Goal: Task Accomplishment & Management: Manage account settings

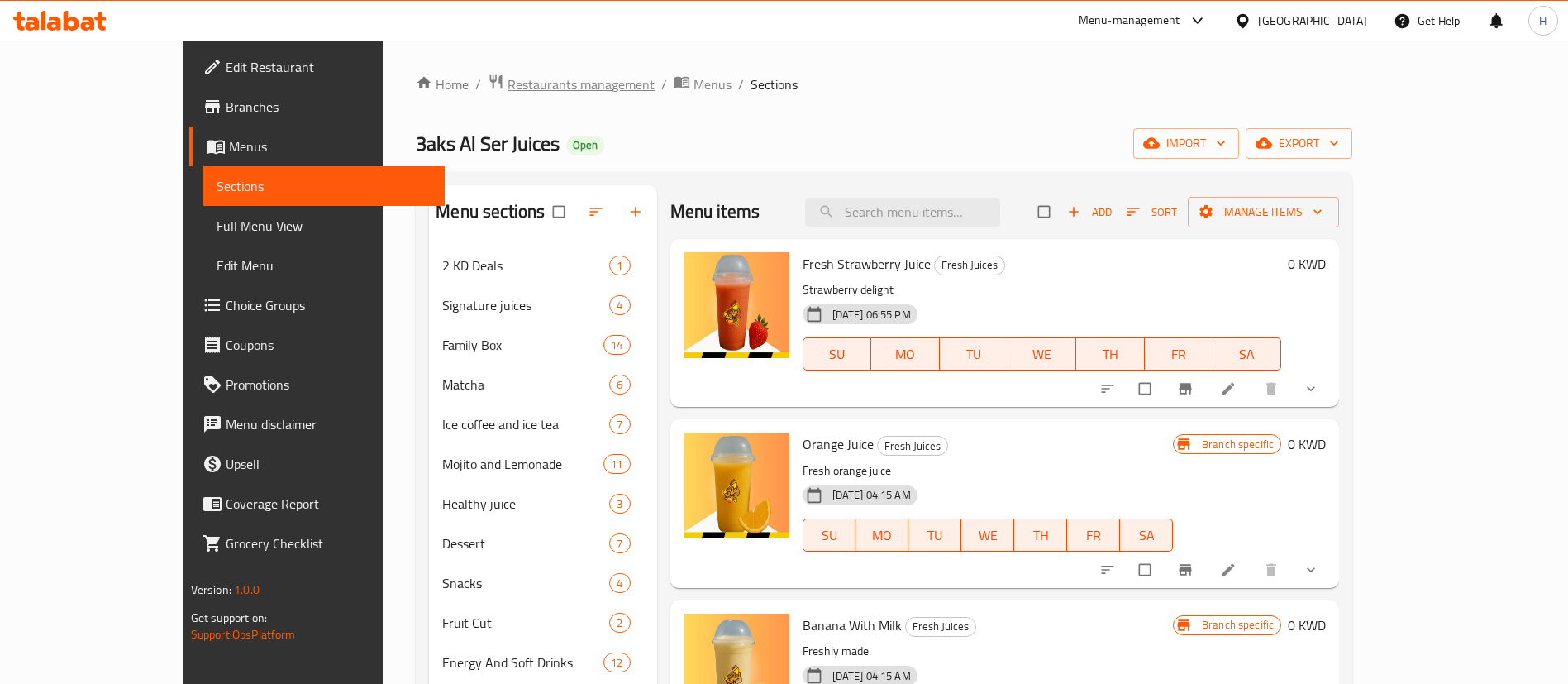
click at [508, 79] on span "Restaurants management" at bounding box center [582, 85] width 147 height 20
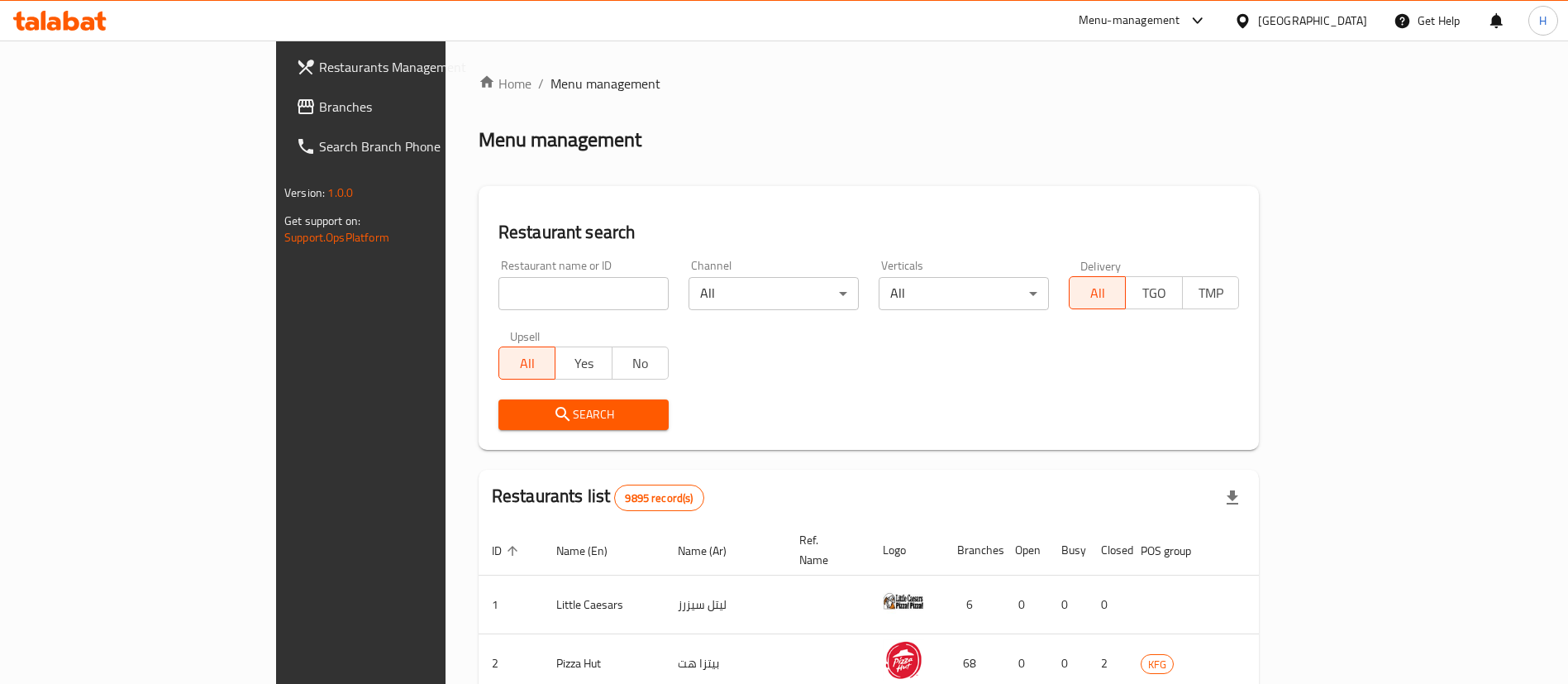
click at [502, 291] on input "search" at bounding box center [583, 294] width 170 height 33
type input "juiced"
click button "Search" at bounding box center [583, 414] width 170 height 30
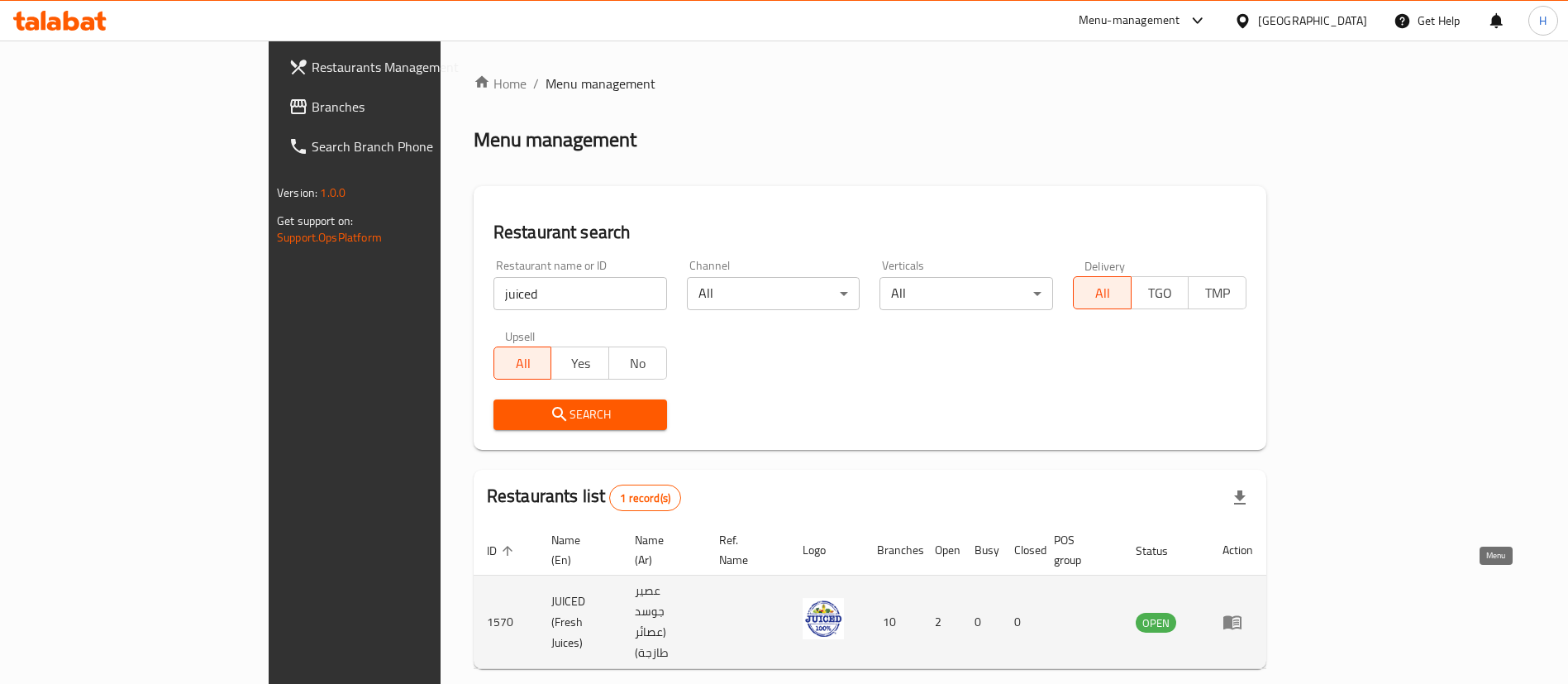
click at [1242, 612] on icon "enhanced table" at bounding box center [1233, 622] width 20 height 20
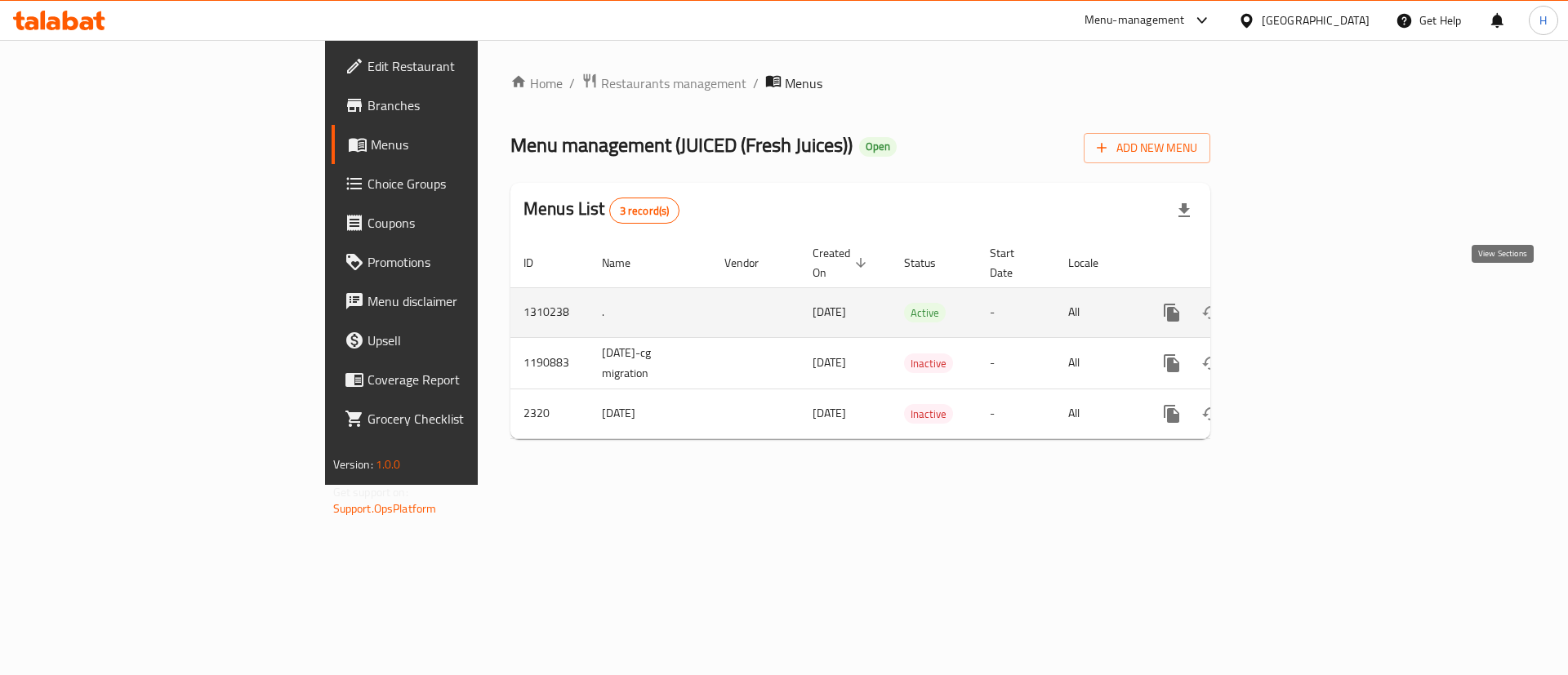
click at [1299, 303] on icon "enhanced table" at bounding box center [1290, 313] width 20 height 20
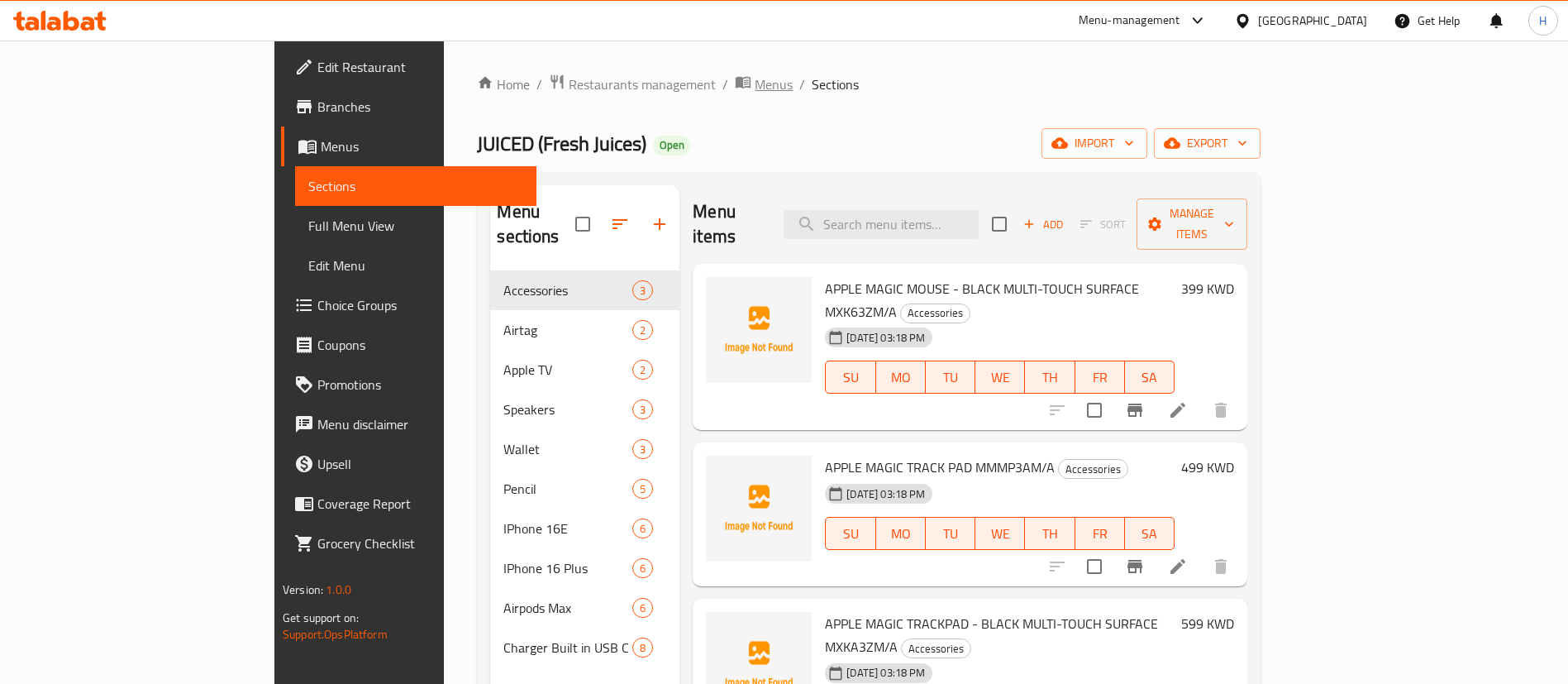
click at [755, 86] on span "Menus" at bounding box center [773, 85] width 38 height 20
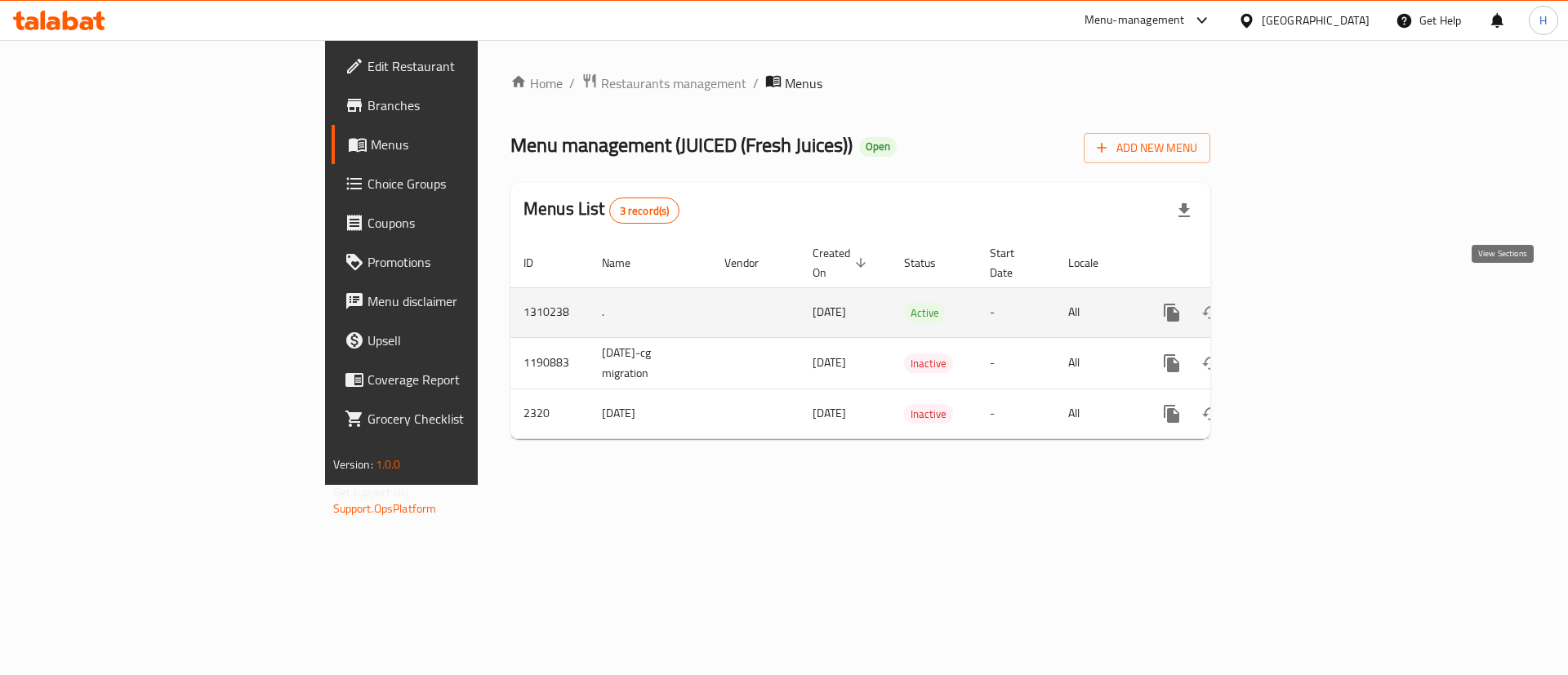
click at [1299, 303] on icon "enhanced table" at bounding box center [1290, 313] width 20 height 20
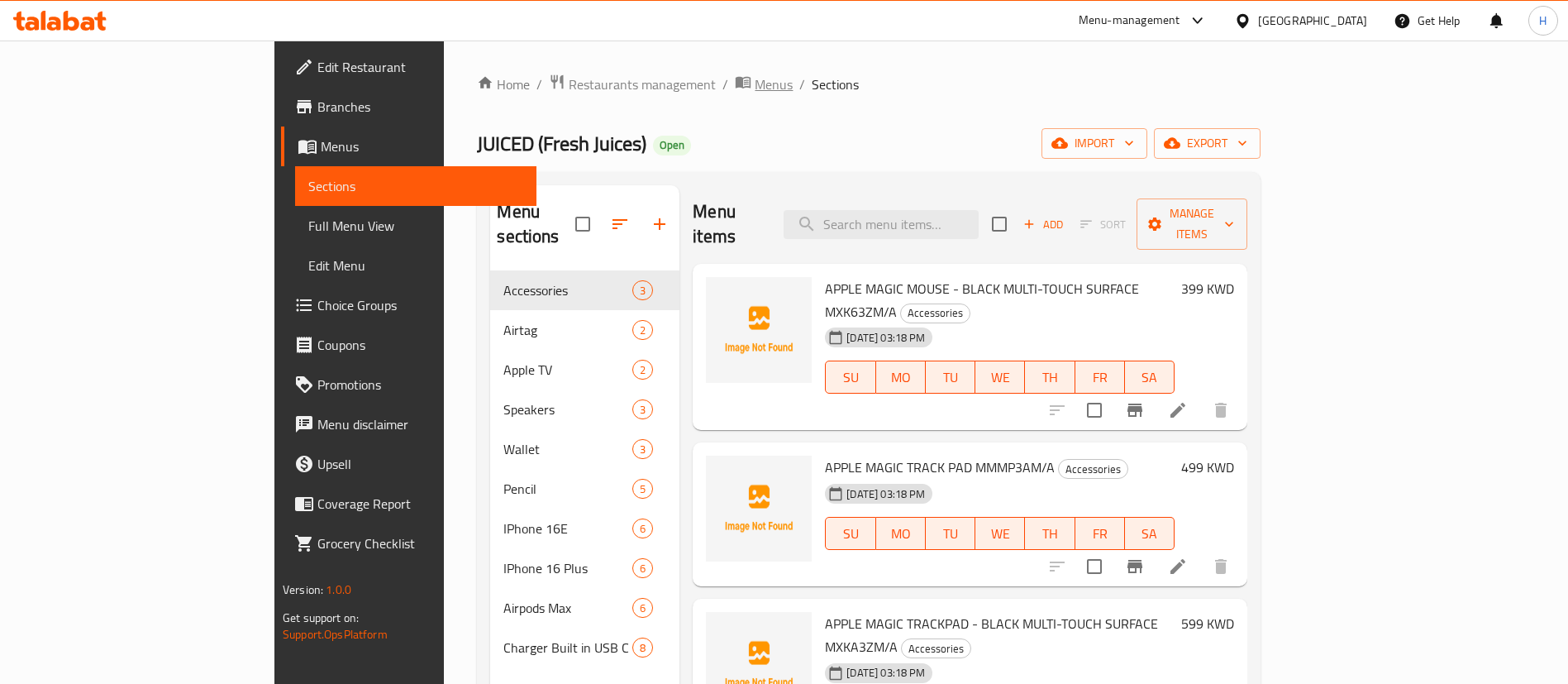
click at [755, 82] on span "Menus" at bounding box center [773, 85] width 38 height 20
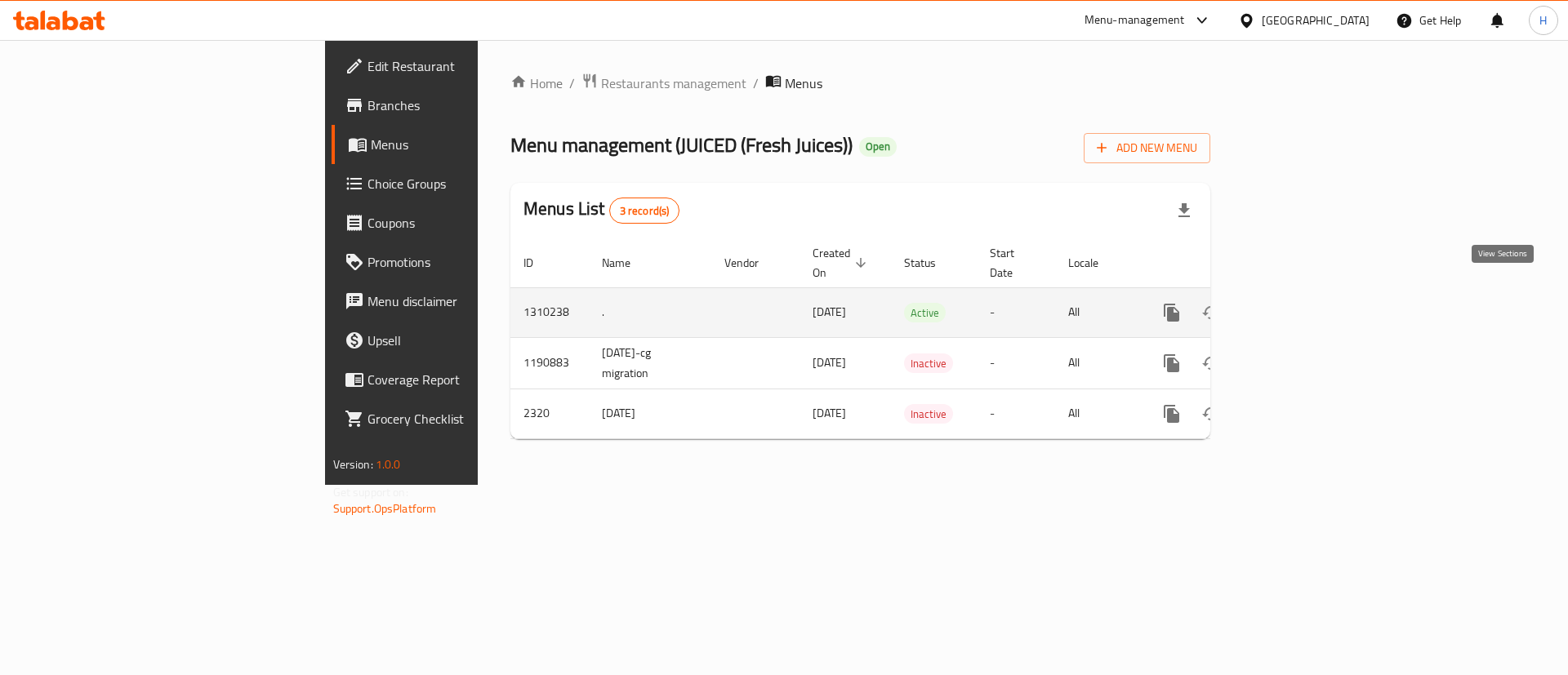
click at [1299, 303] on icon "enhanced table" at bounding box center [1290, 313] width 20 height 20
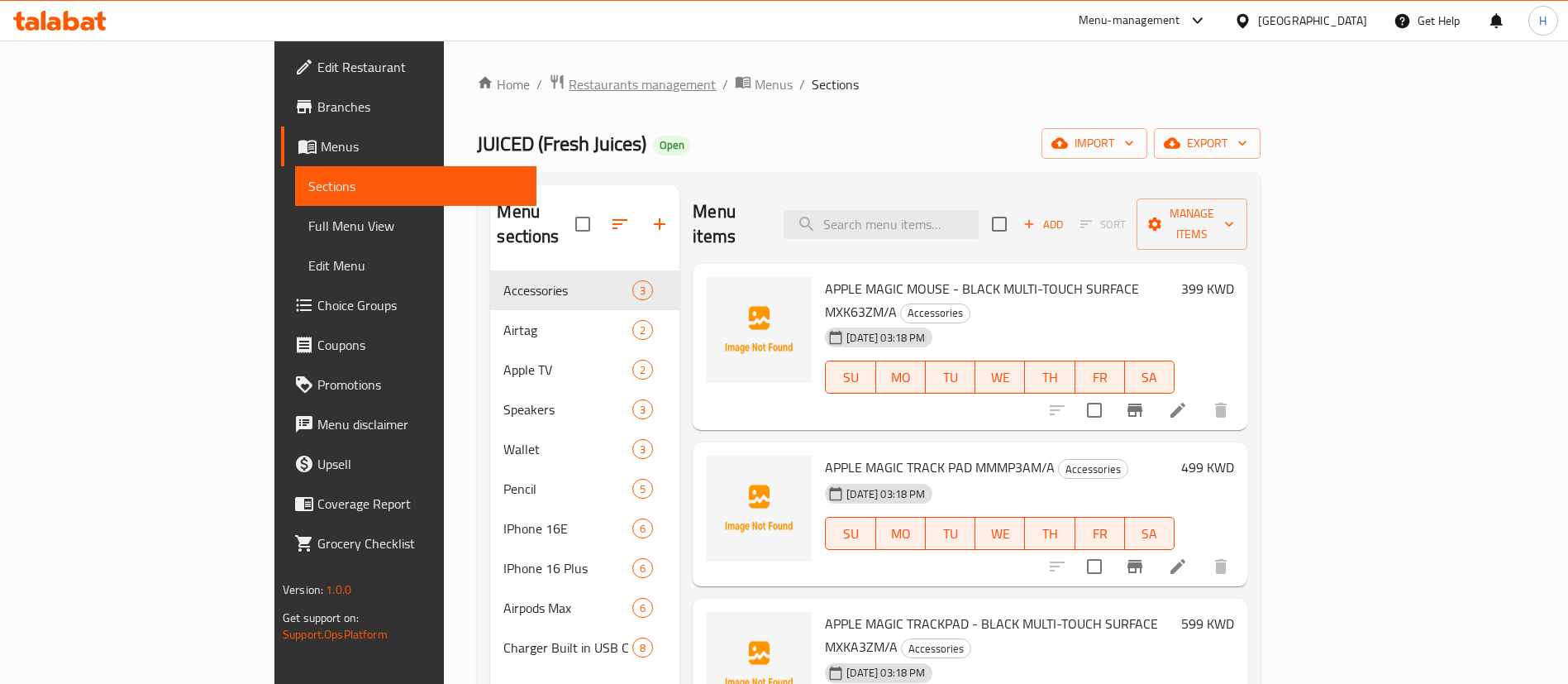
click at [569, 87] on span "Restaurants management" at bounding box center [642, 85] width 147 height 20
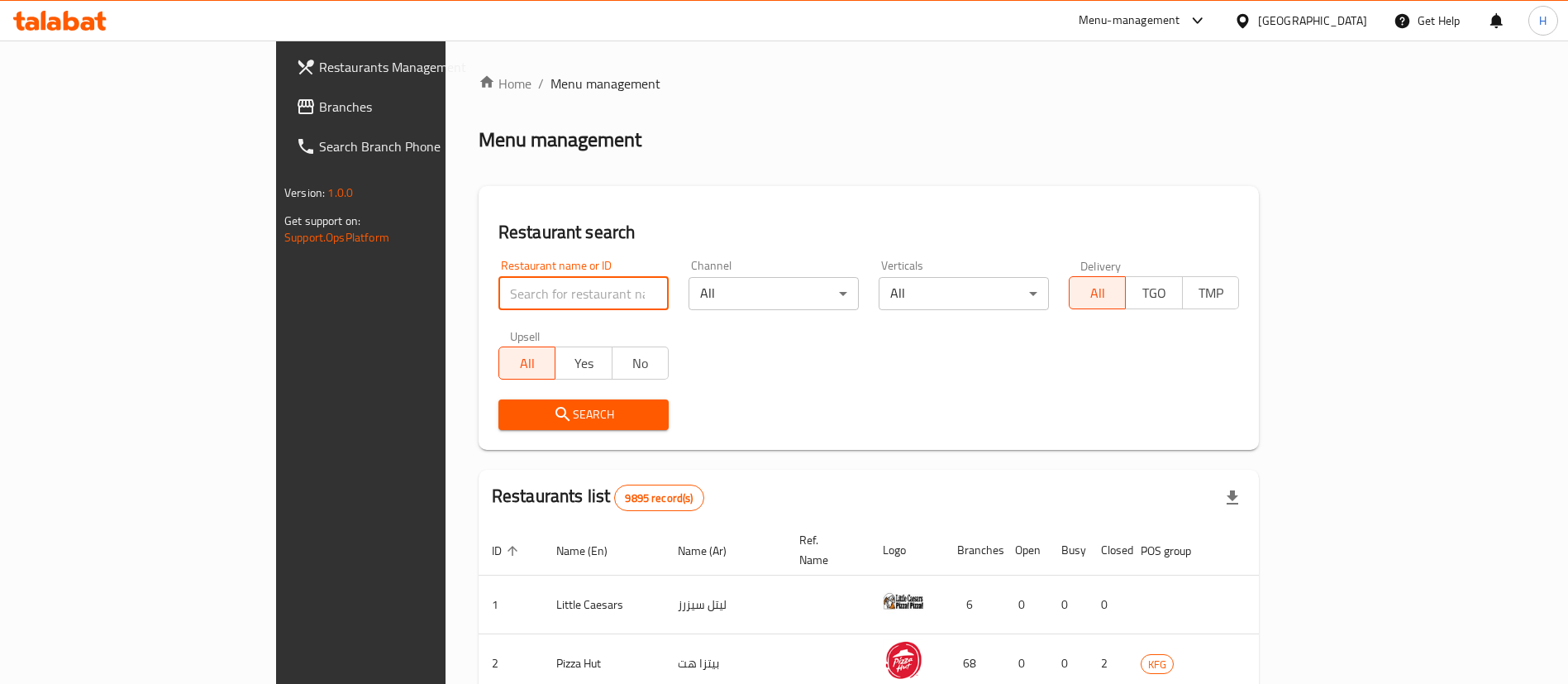
click at [499, 286] on input "search" at bounding box center [583, 294] width 170 height 33
type input "juiced"
click button "Search" at bounding box center [583, 414] width 170 height 30
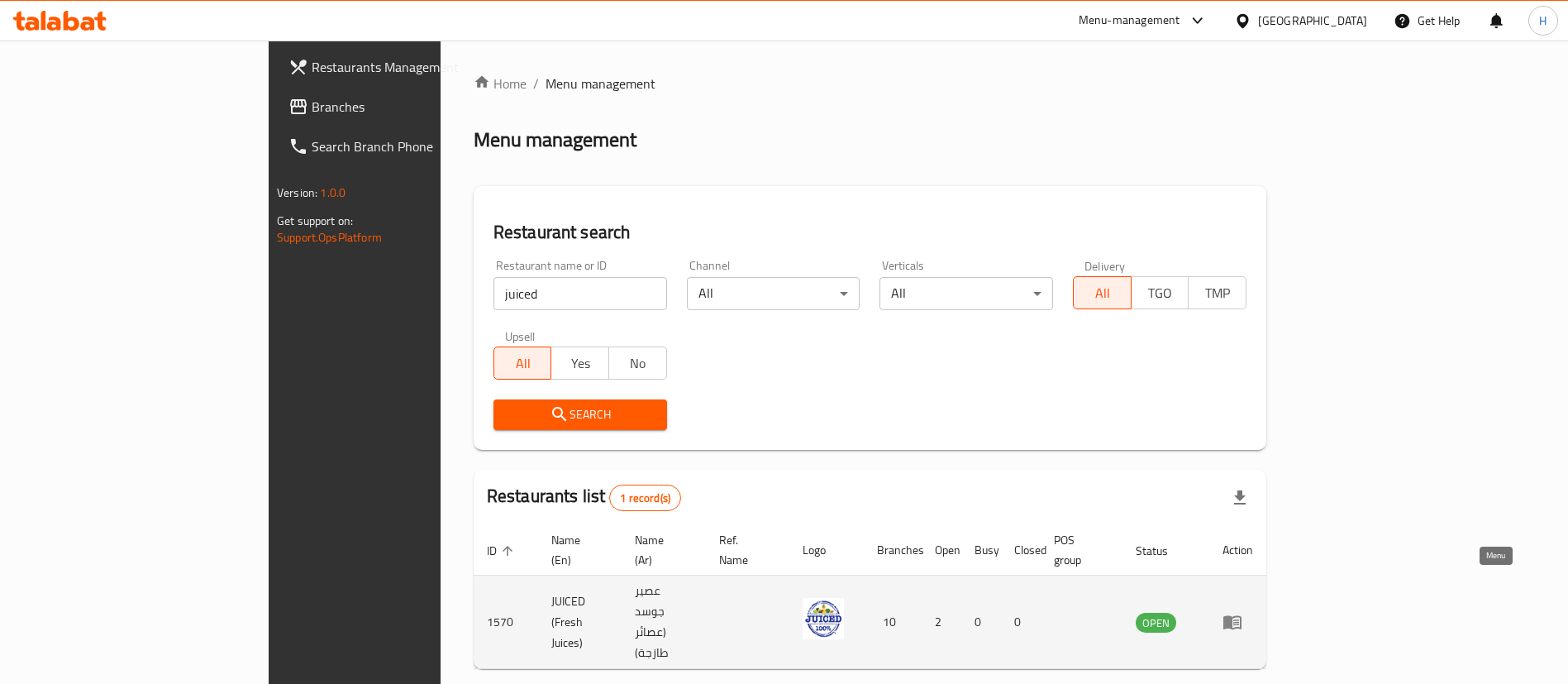
click at [1241, 616] on icon "enhanced table" at bounding box center [1233, 622] width 18 height 14
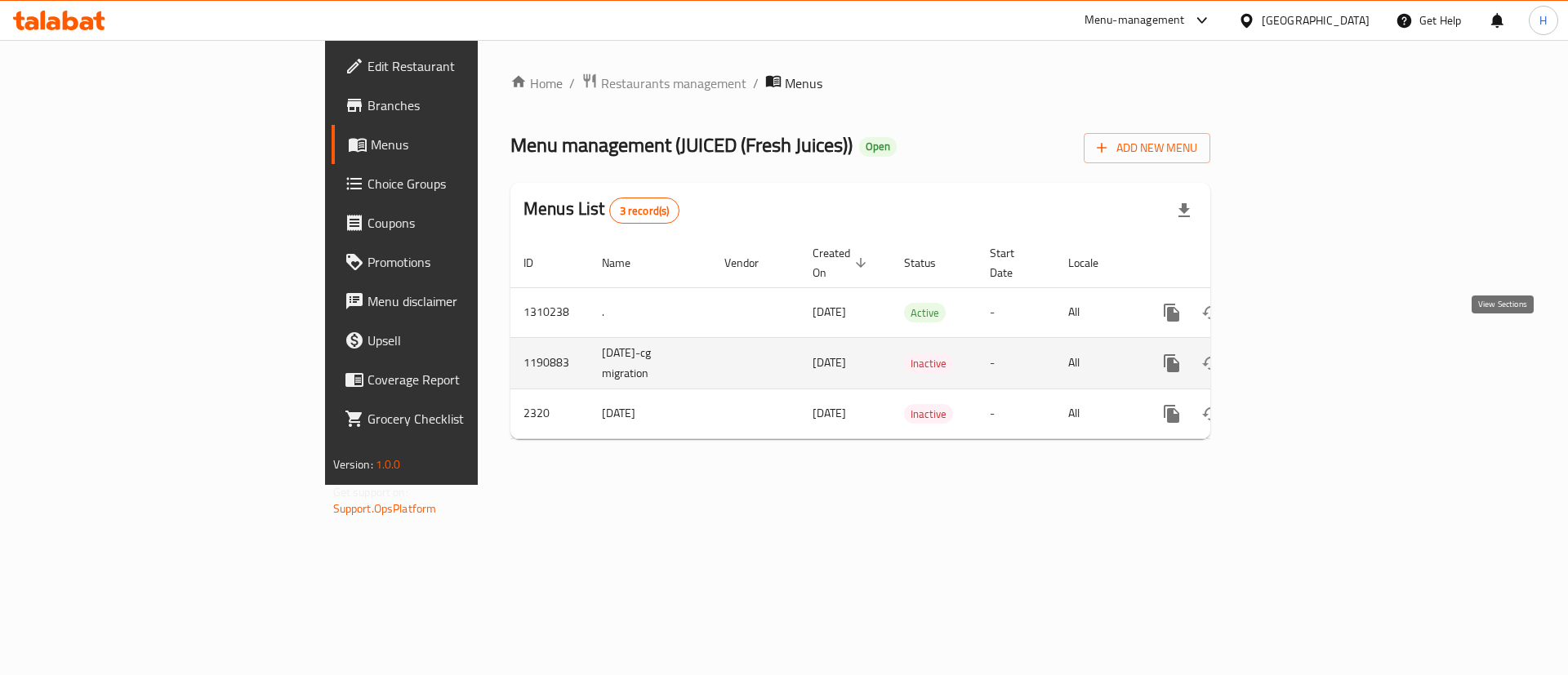
click at [1309, 355] on link "enhanced table" at bounding box center [1289, 362] width 39 height 39
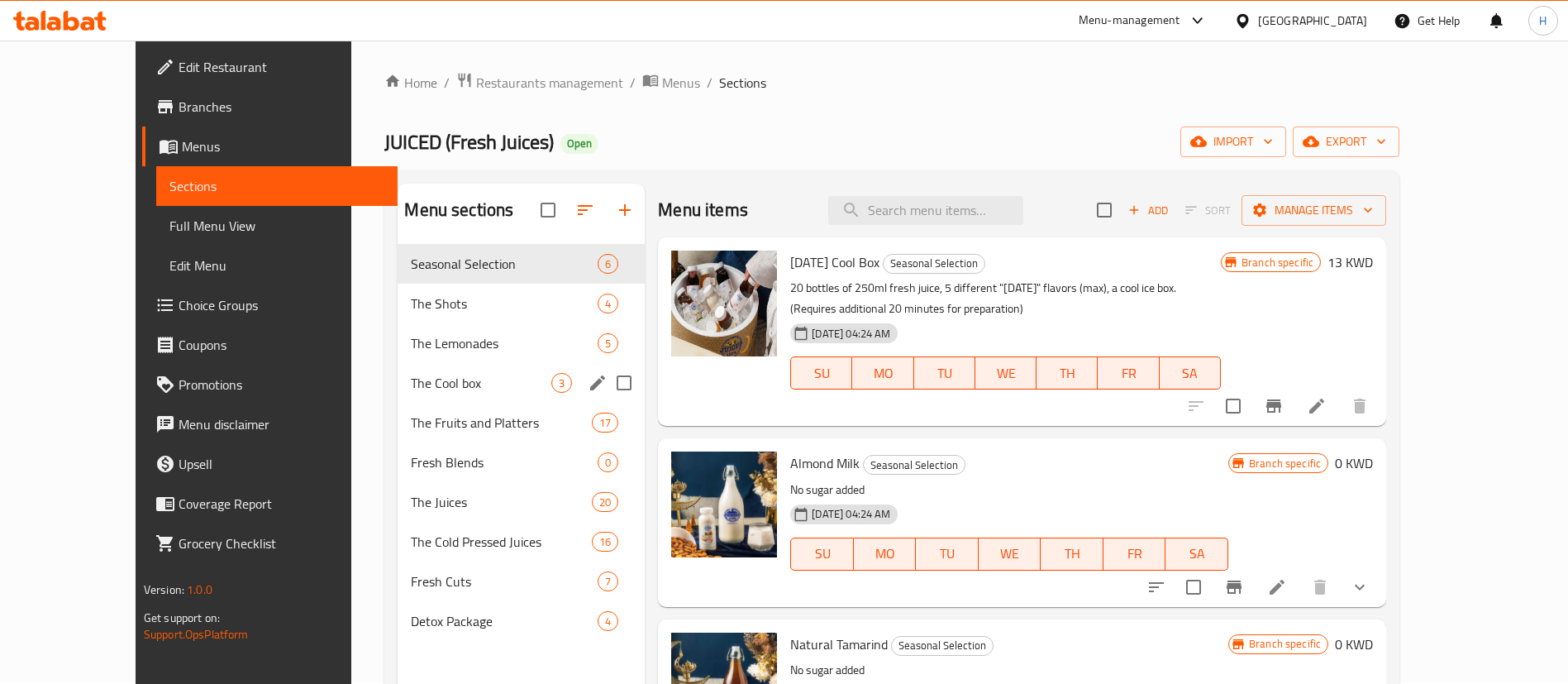
scroll to position [3, 0]
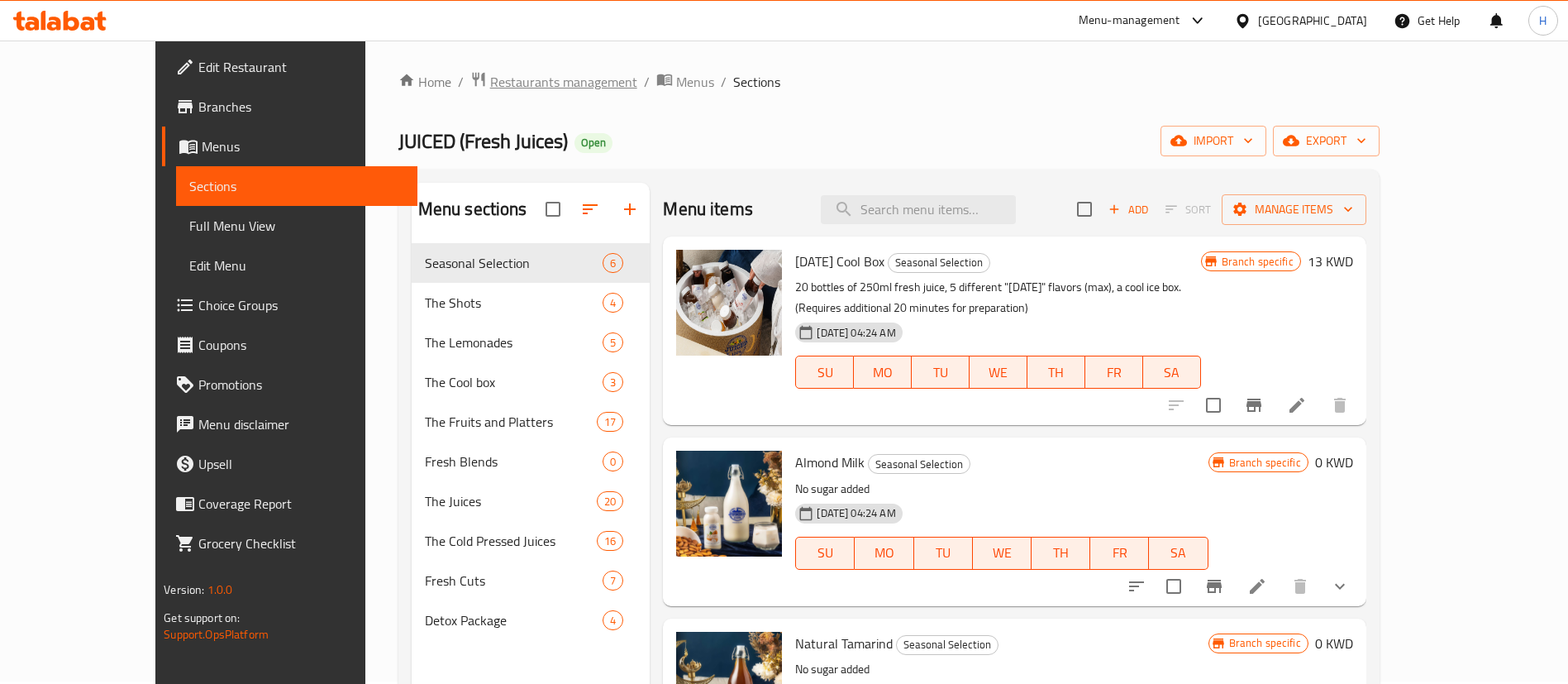
click at [521, 87] on span "Restaurants management" at bounding box center [564, 82] width 147 height 20
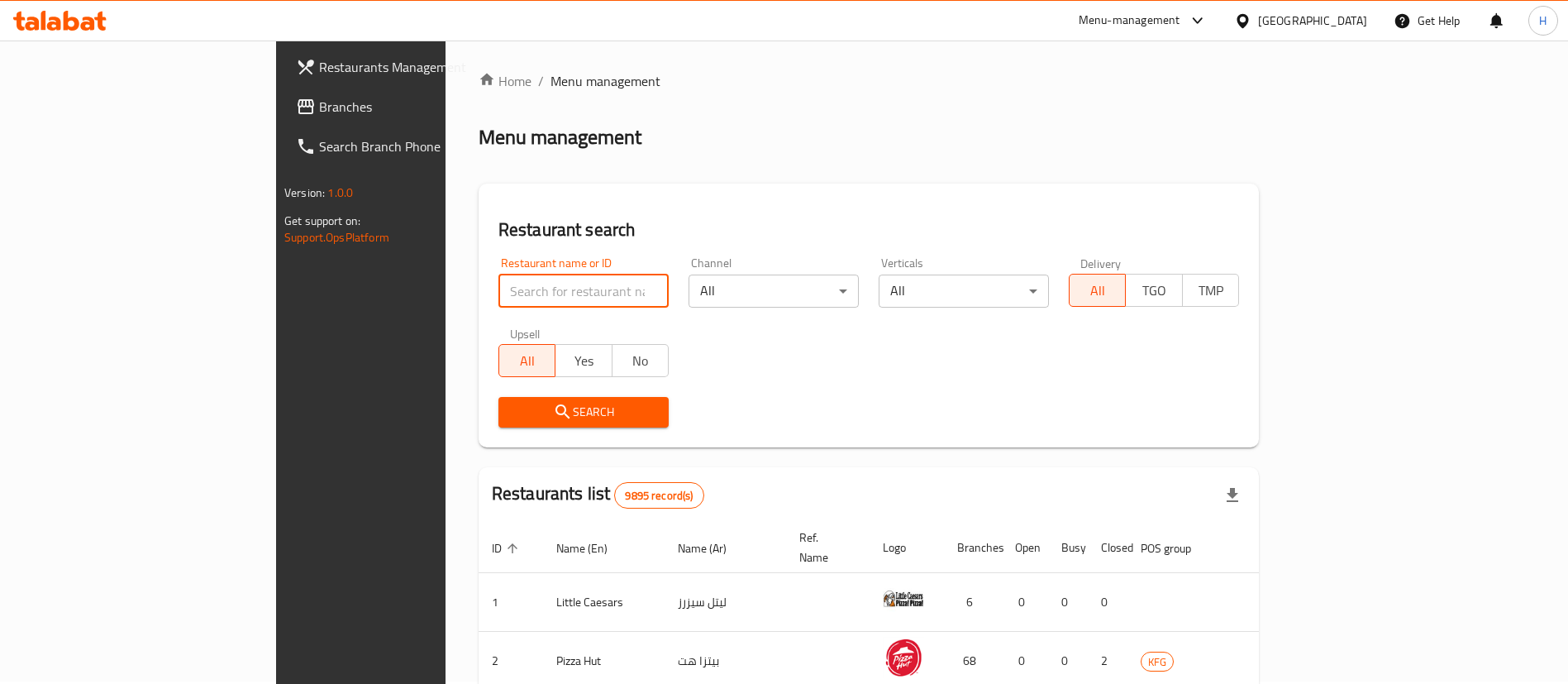
click at [499, 289] on input "search" at bounding box center [583, 291] width 170 height 33
type input "juiced"
click button "Search" at bounding box center [583, 412] width 170 height 30
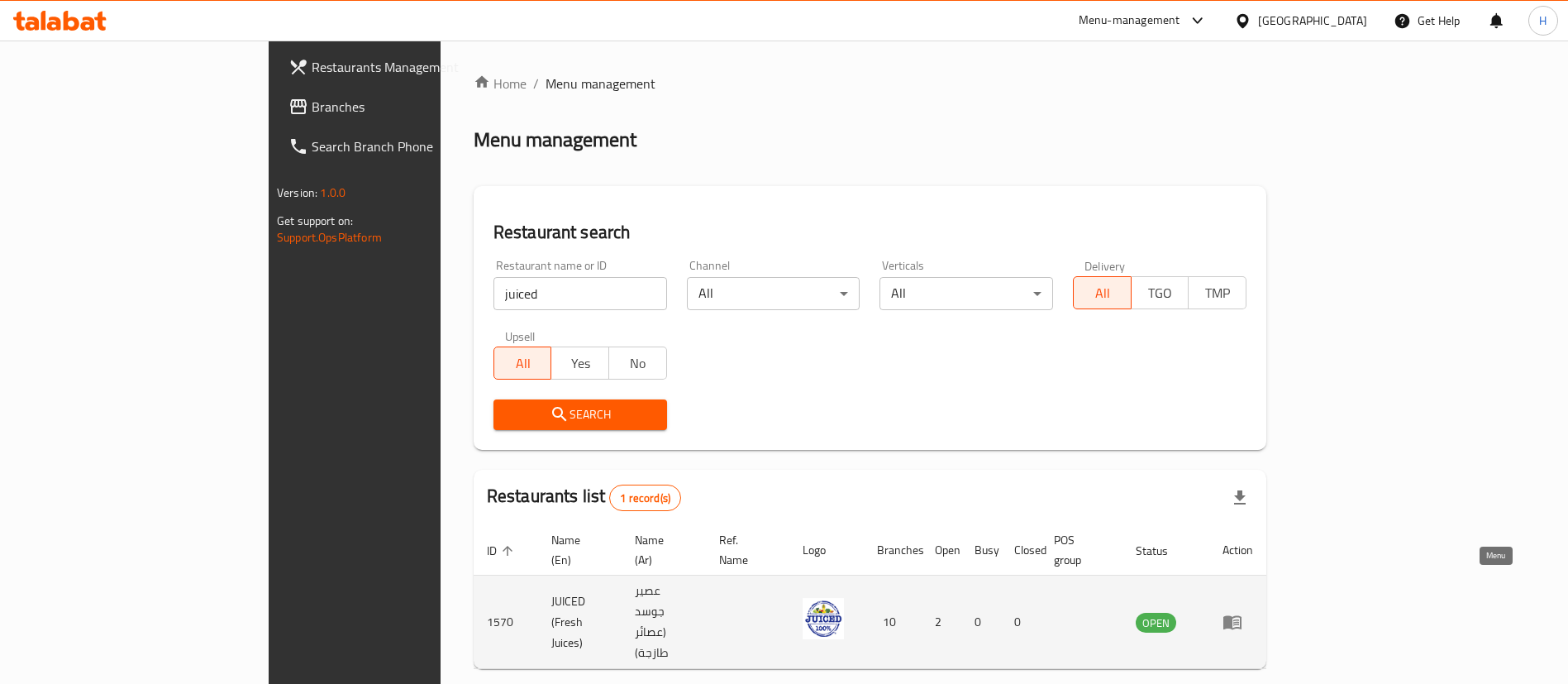
click at [1241, 616] on icon "enhanced table" at bounding box center [1233, 622] width 18 height 14
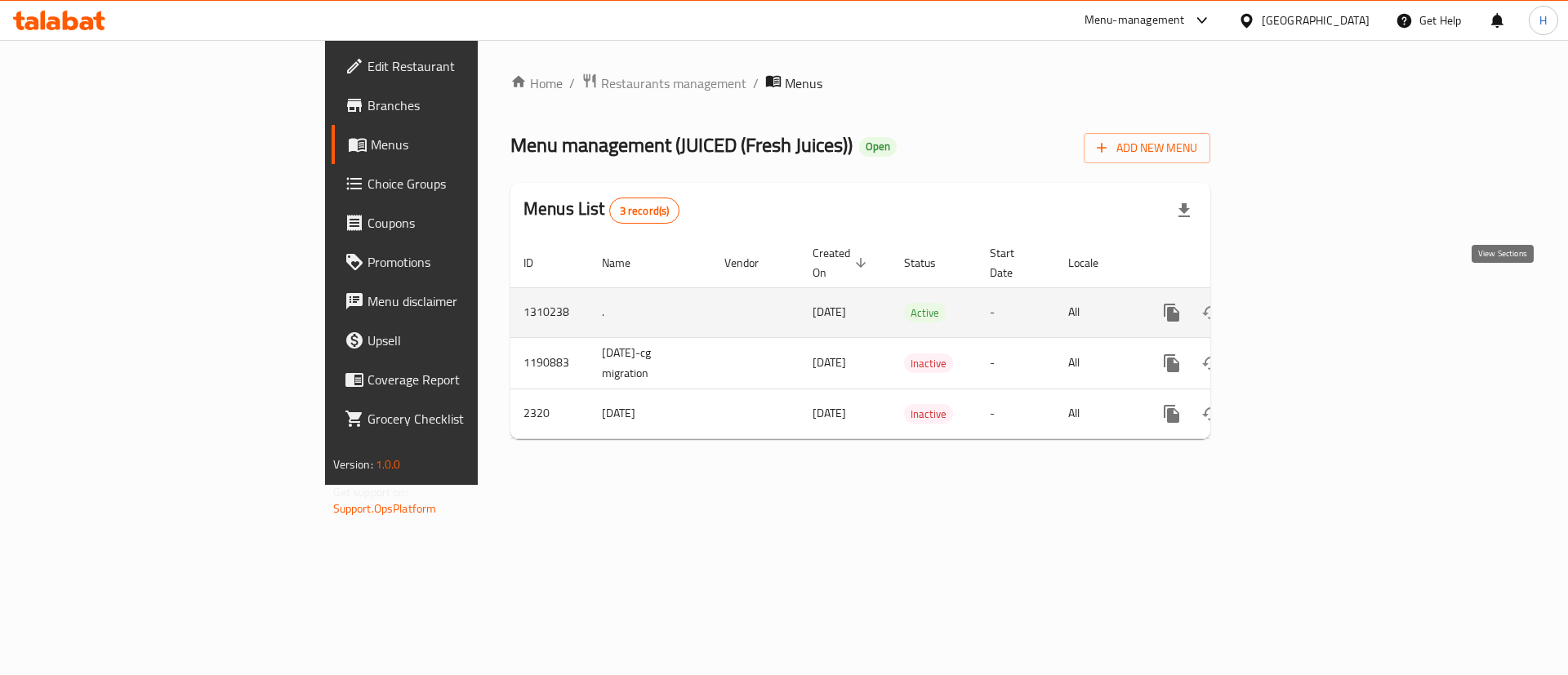
click at [1299, 303] on icon "enhanced table" at bounding box center [1290, 313] width 20 height 20
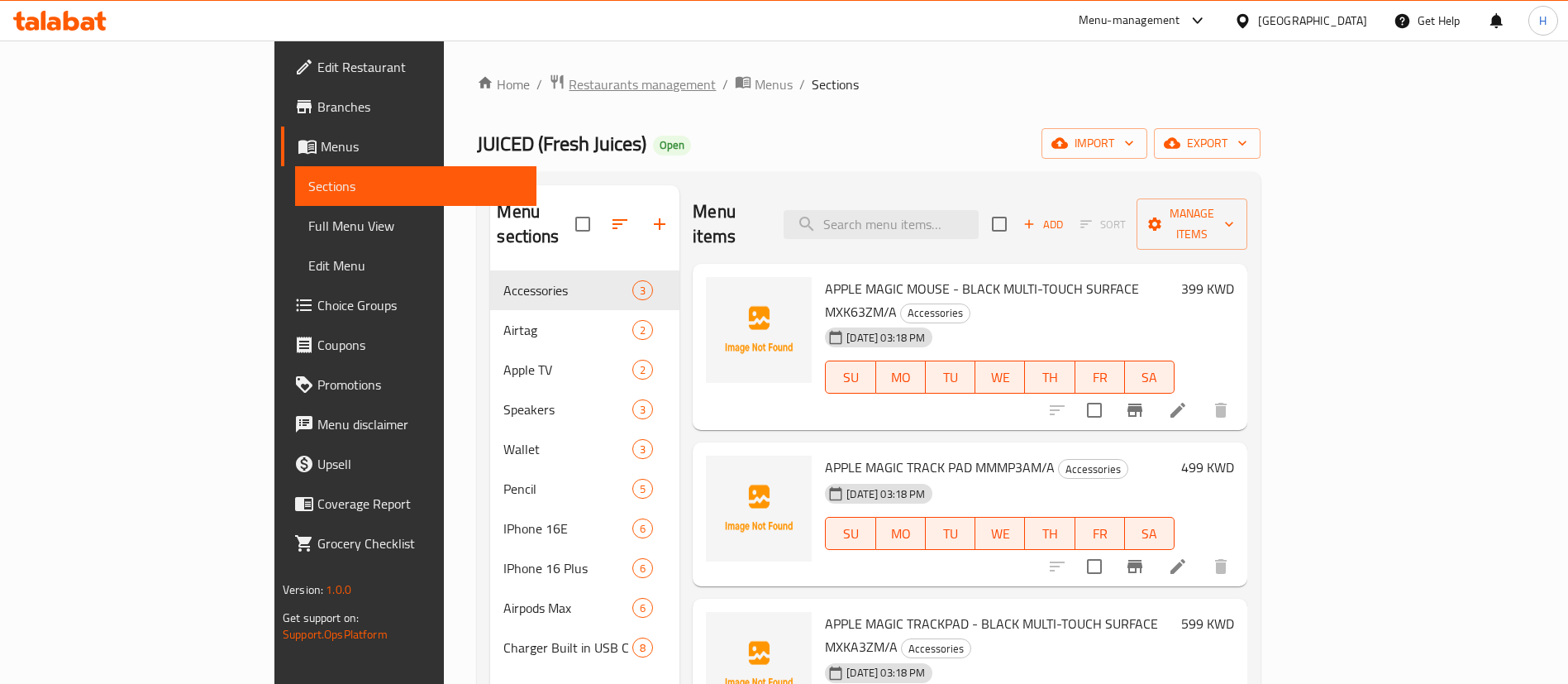
click at [569, 82] on span "Restaurants management" at bounding box center [642, 85] width 147 height 20
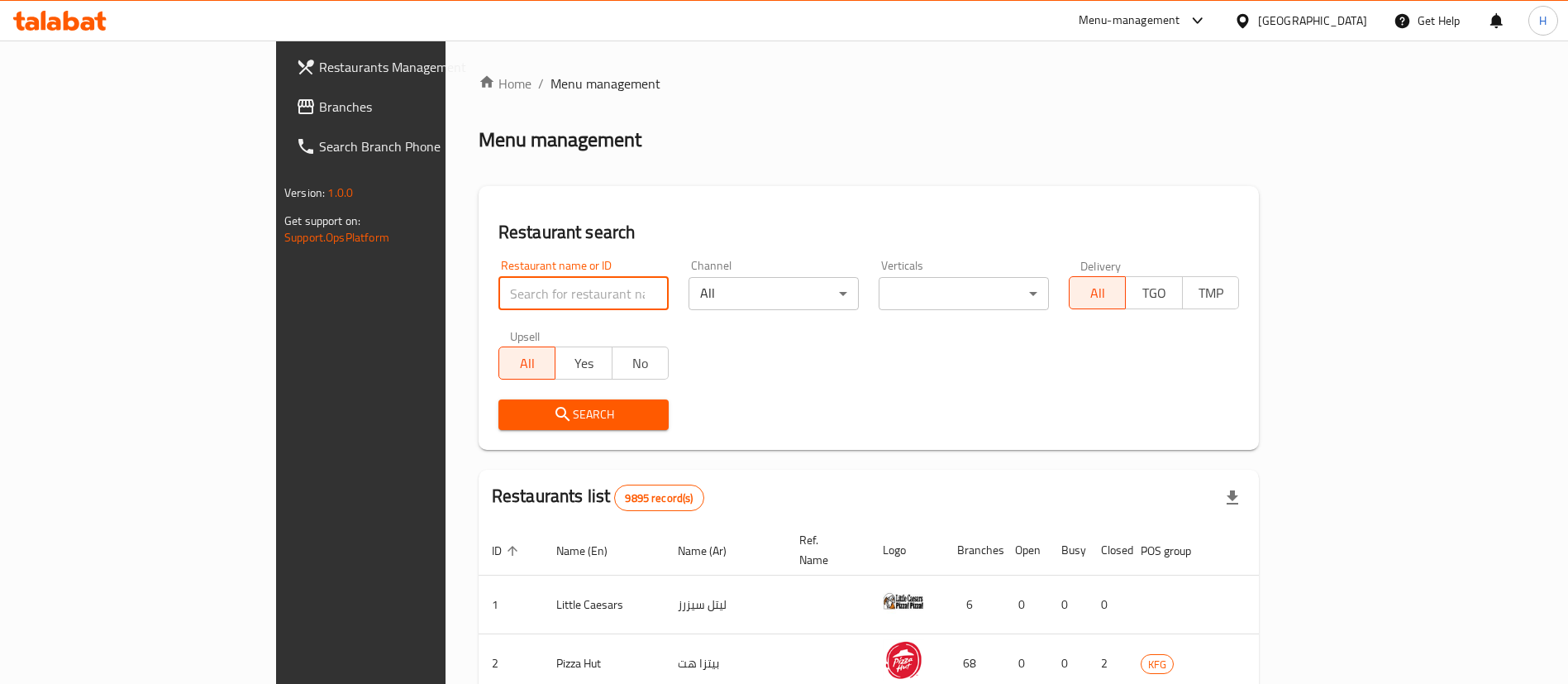
click at [554, 285] on input "search" at bounding box center [583, 294] width 170 height 33
type input "juiced"
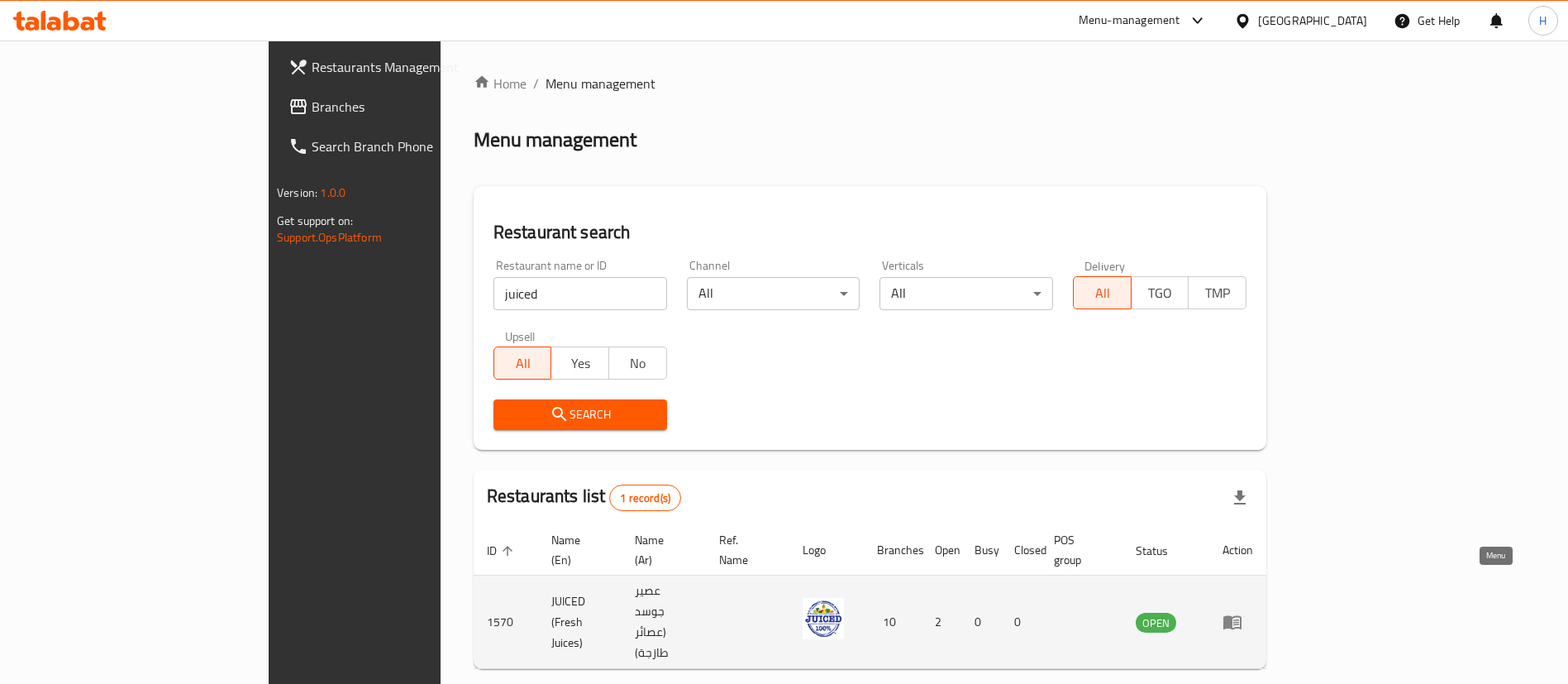
click at [1241, 616] on icon "enhanced table" at bounding box center [1233, 622] width 18 height 14
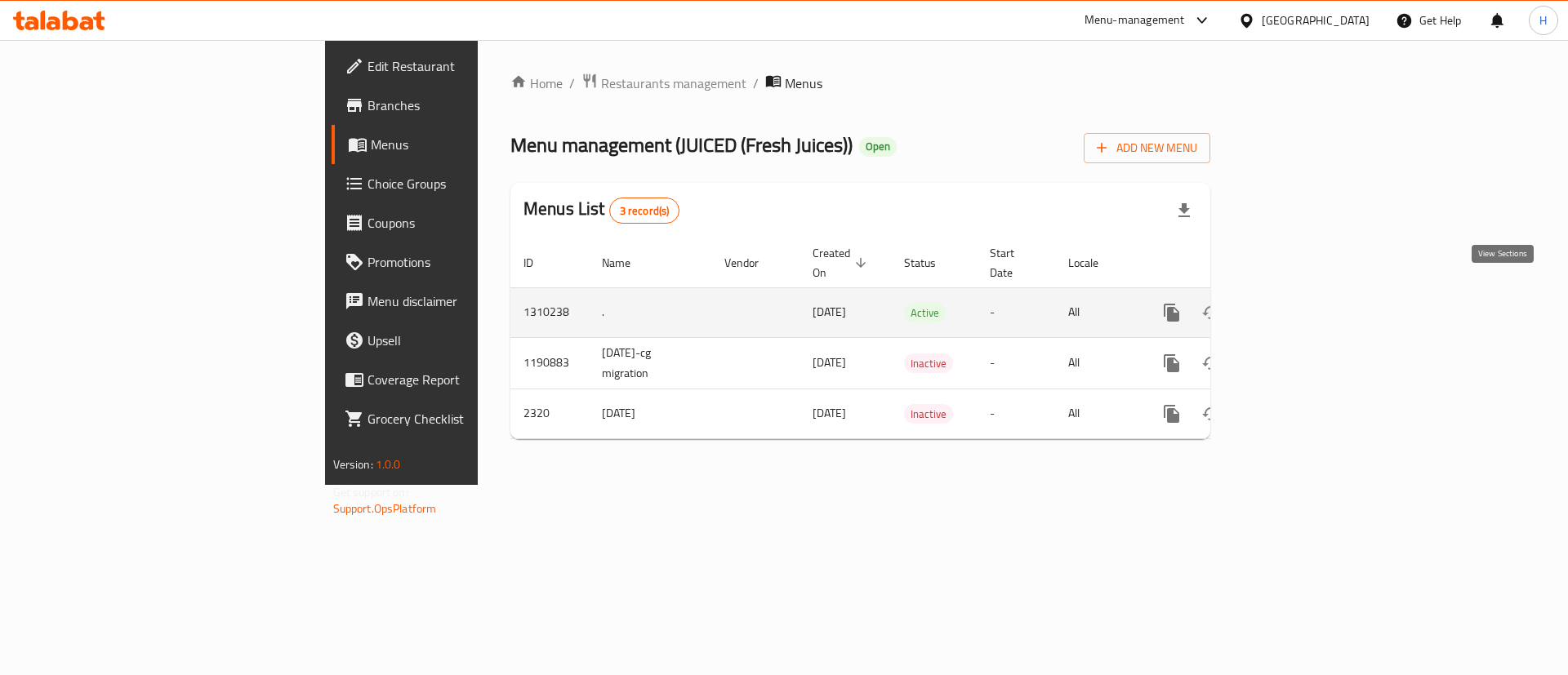
click at [1299, 303] on icon "enhanced table" at bounding box center [1290, 313] width 20 height 20
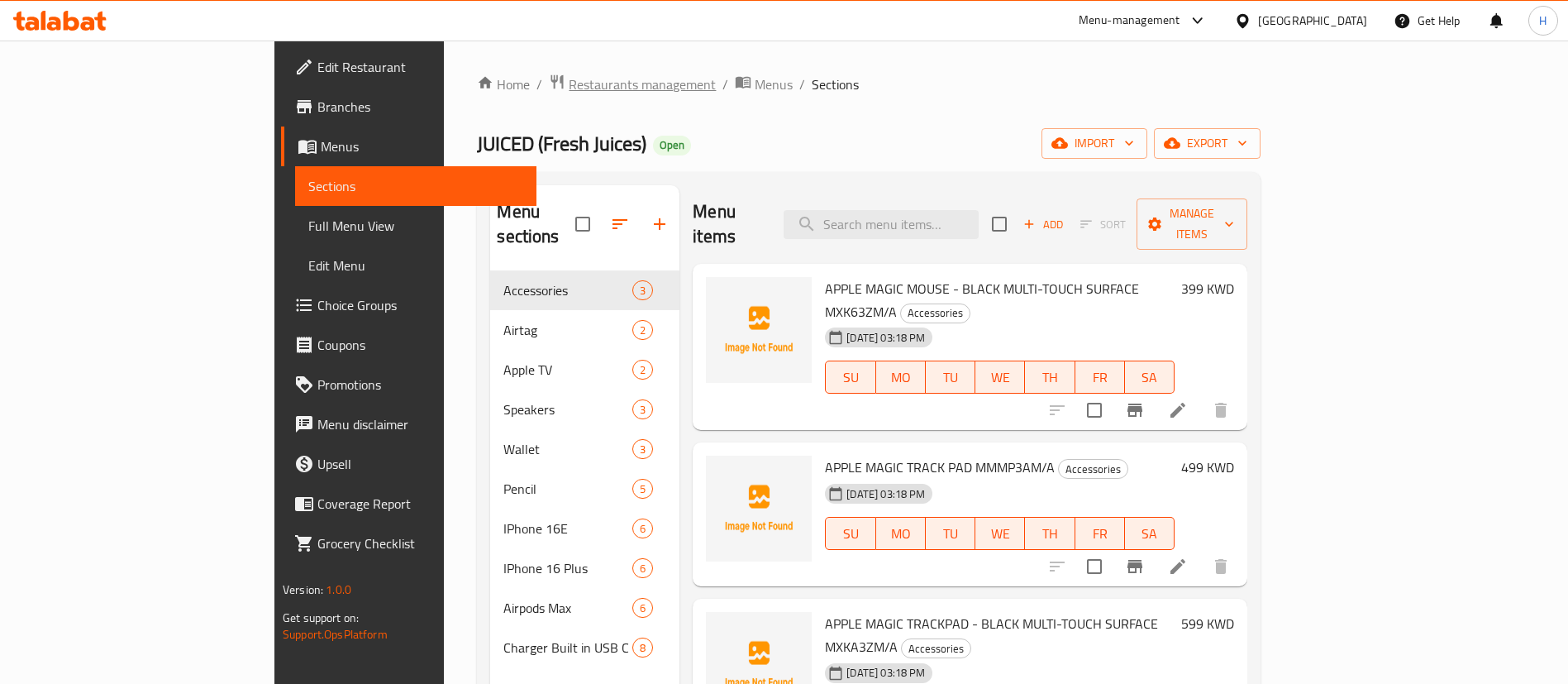
click at [569, 79] on span "Restaurants management" at bounding box center [642, 85] width 147 height 20
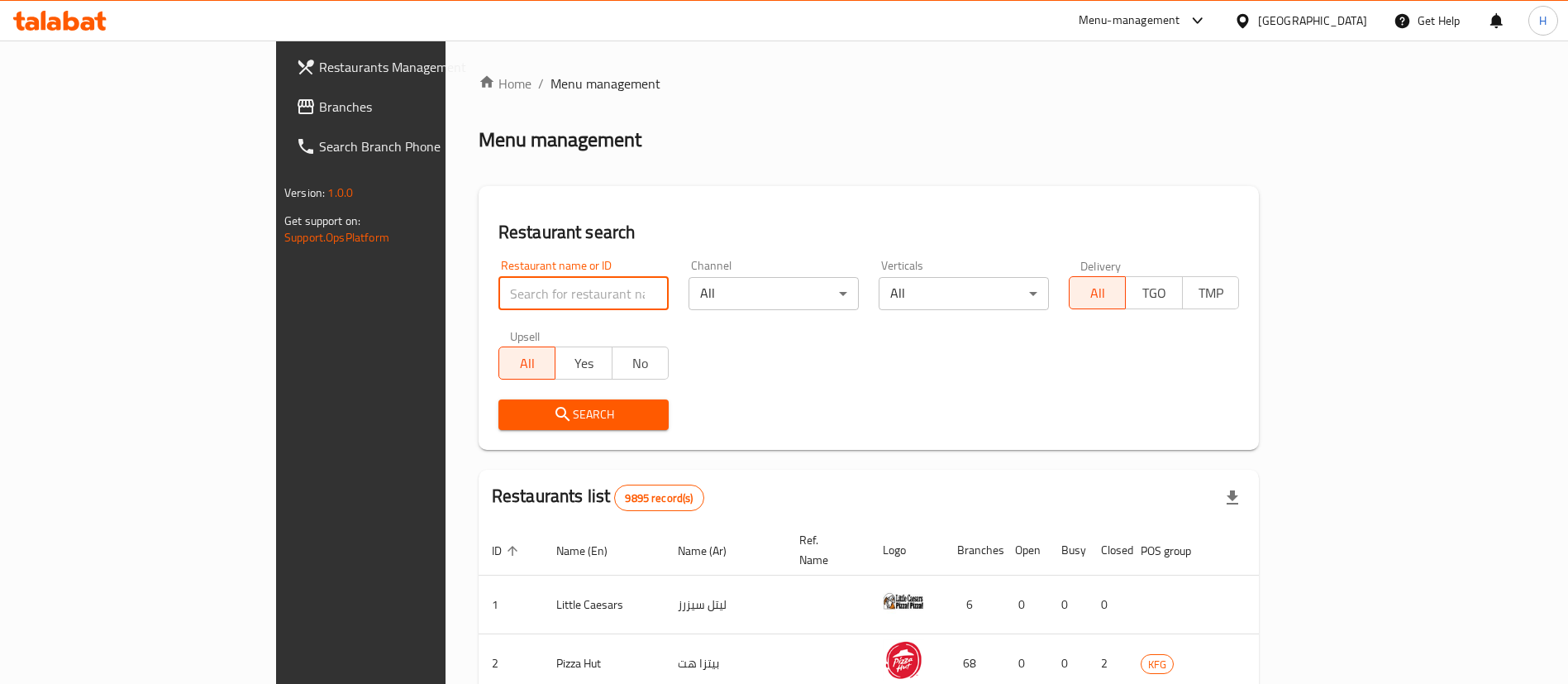
click at [553, 296] on input "search" at bounding box center [583, 294] width 170 height 33
type input "juiced"
click button "Search" at bounding box center [583, 414] width 170 height 30
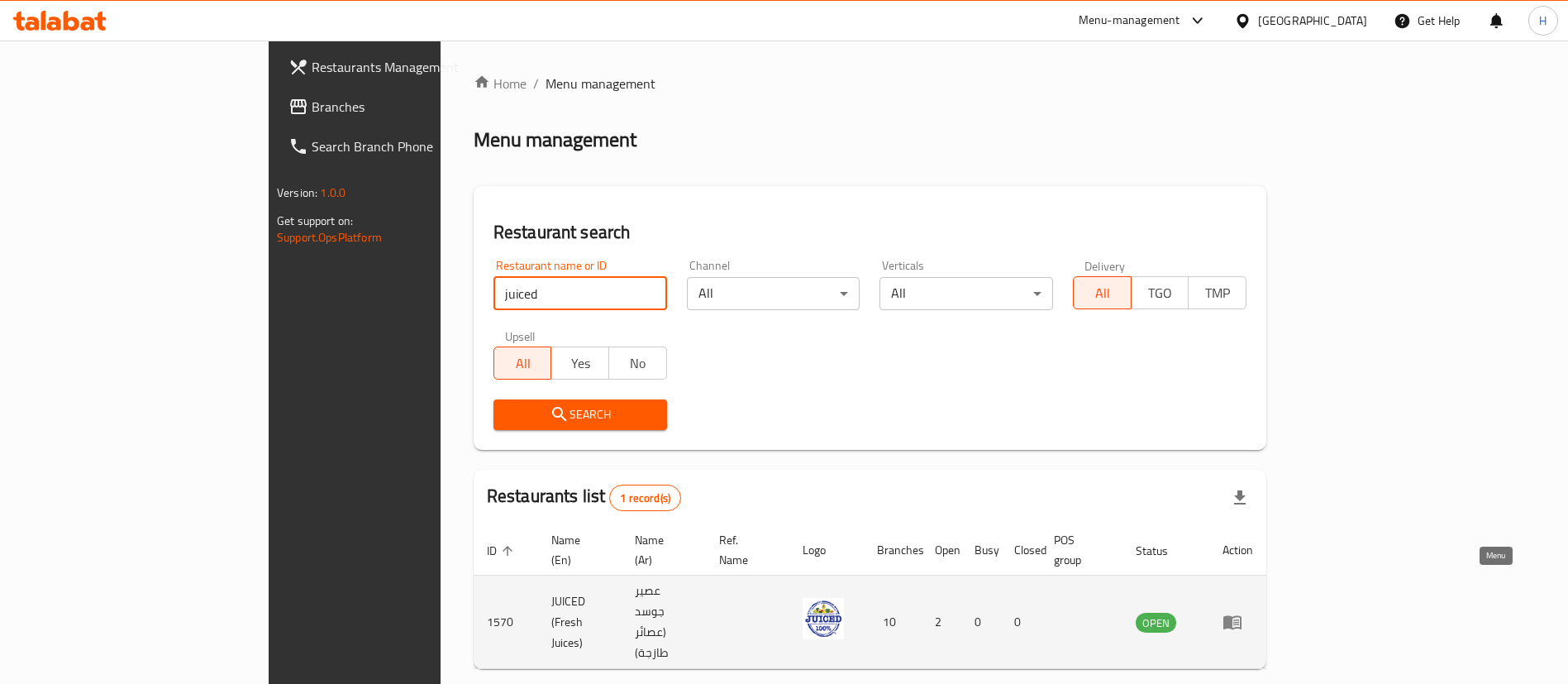
click at [1241, 616] on icon "enhanced table" at bounding box center [1233, 622] width 18 height 14
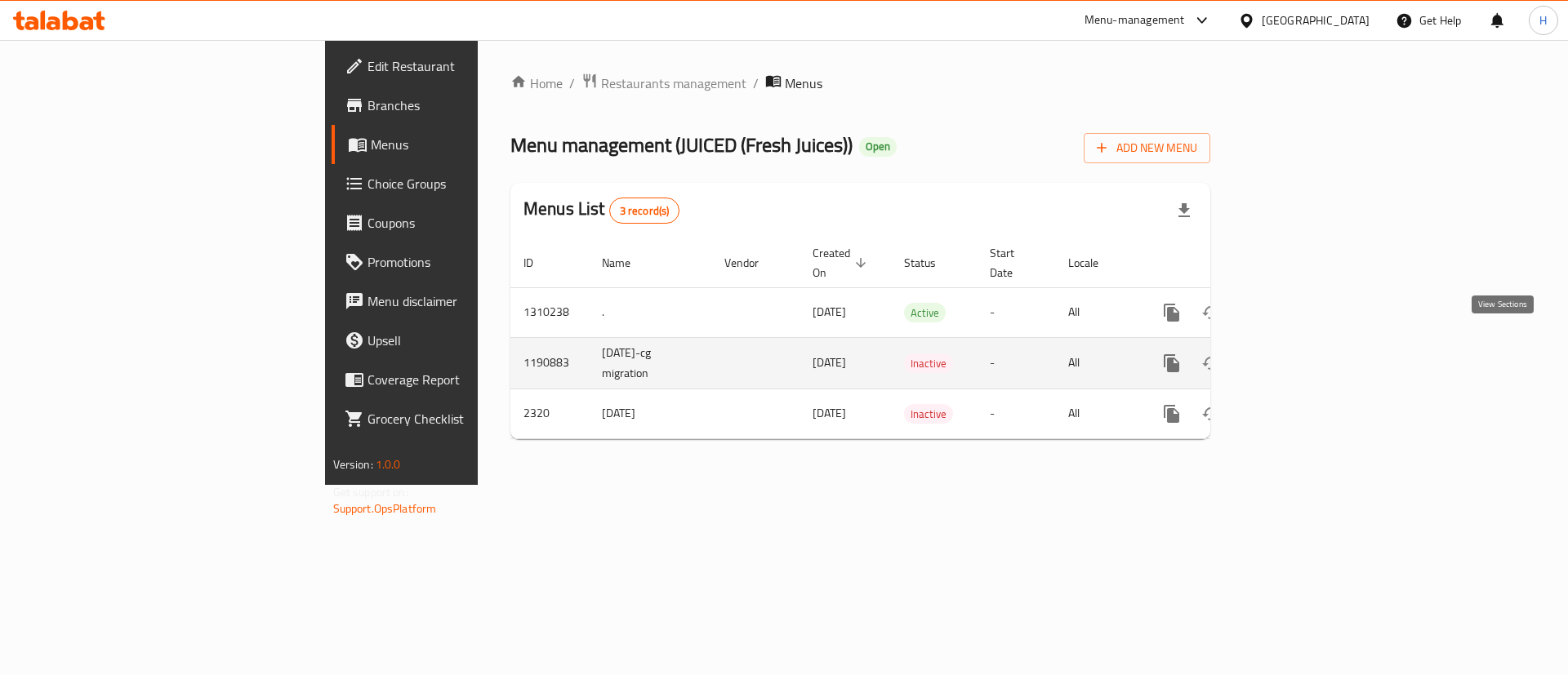
click at [1299, 353] on icon "enhanced table" at bounding box center [1290, 363] width 20 height 20
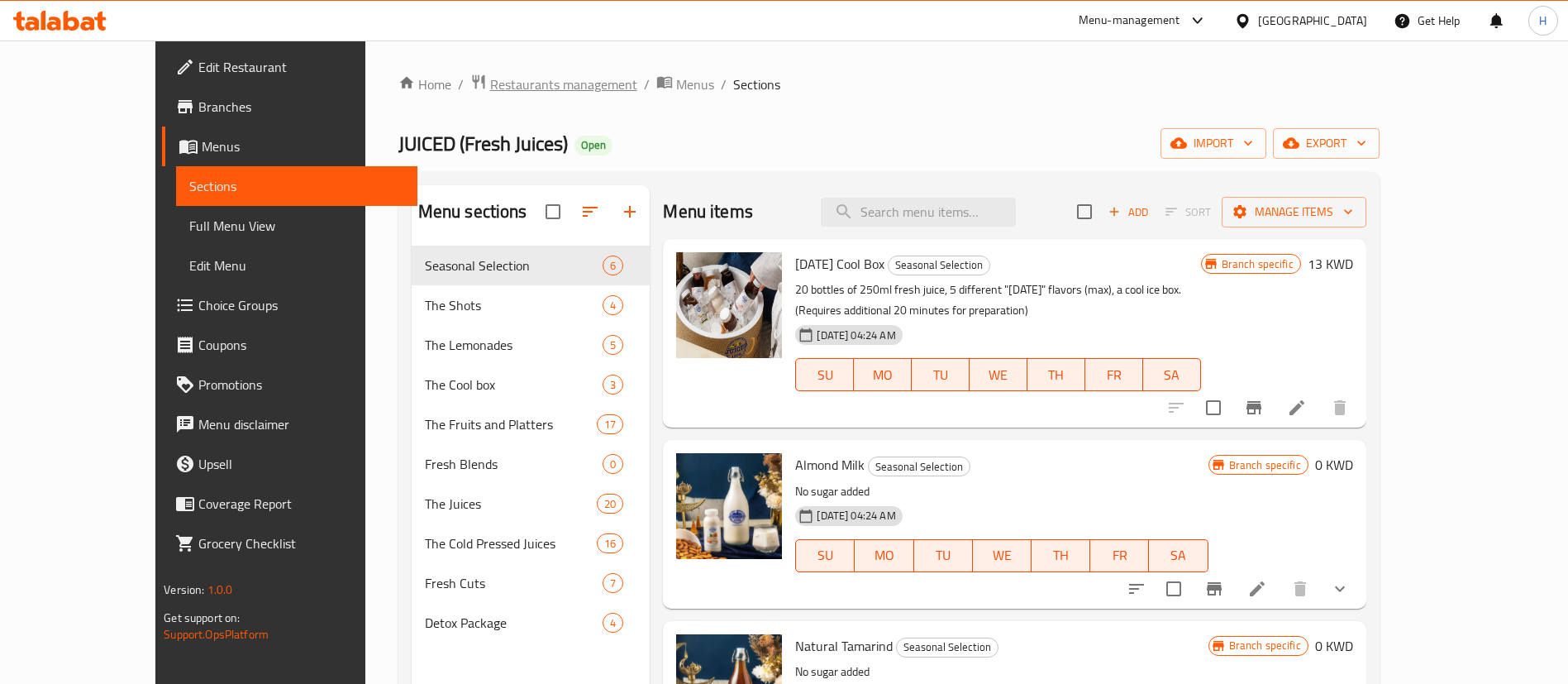
click at [490, 90] on span "Restaurants management" at bounding box center [564, 85] width 147 height 20
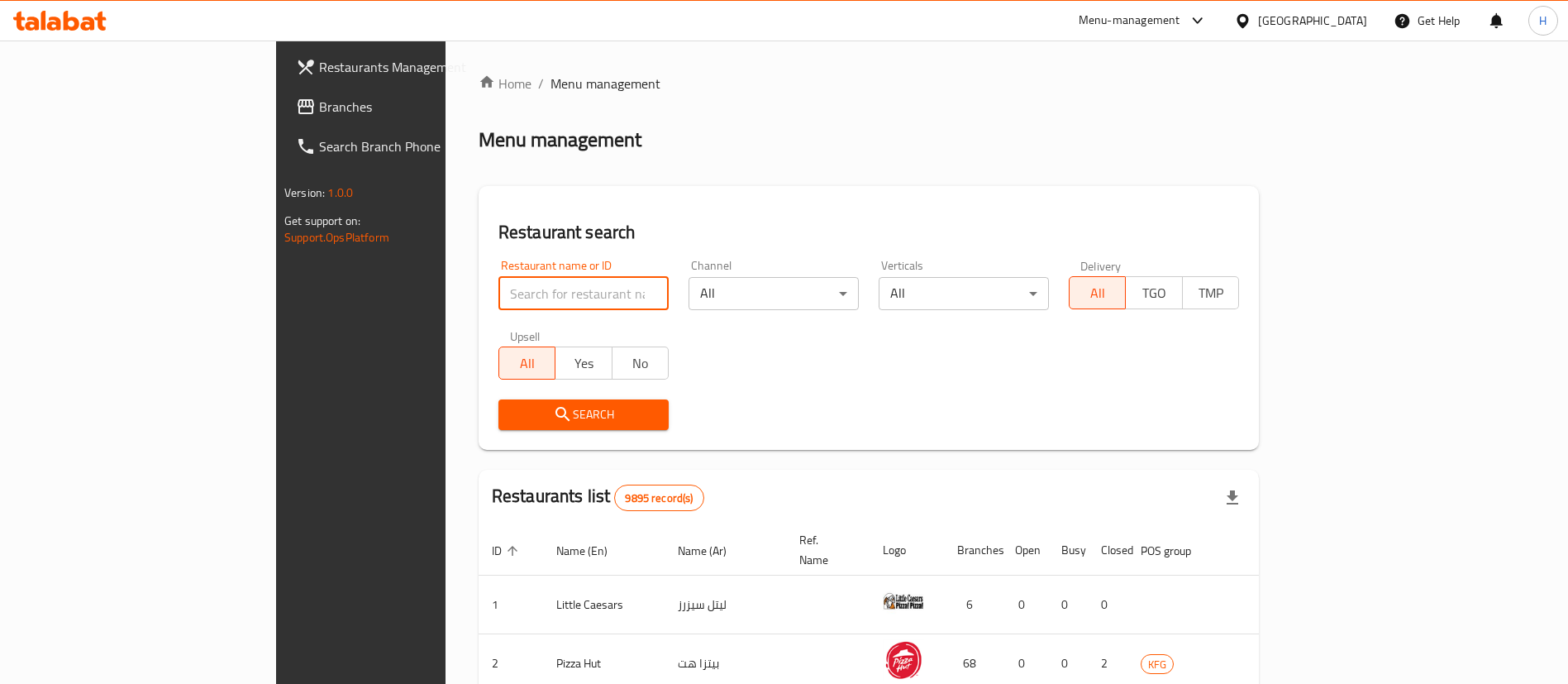
click at [525, 297] on input "search" at bounding box center [583, 294] width 170 height 33
type input "juiced"
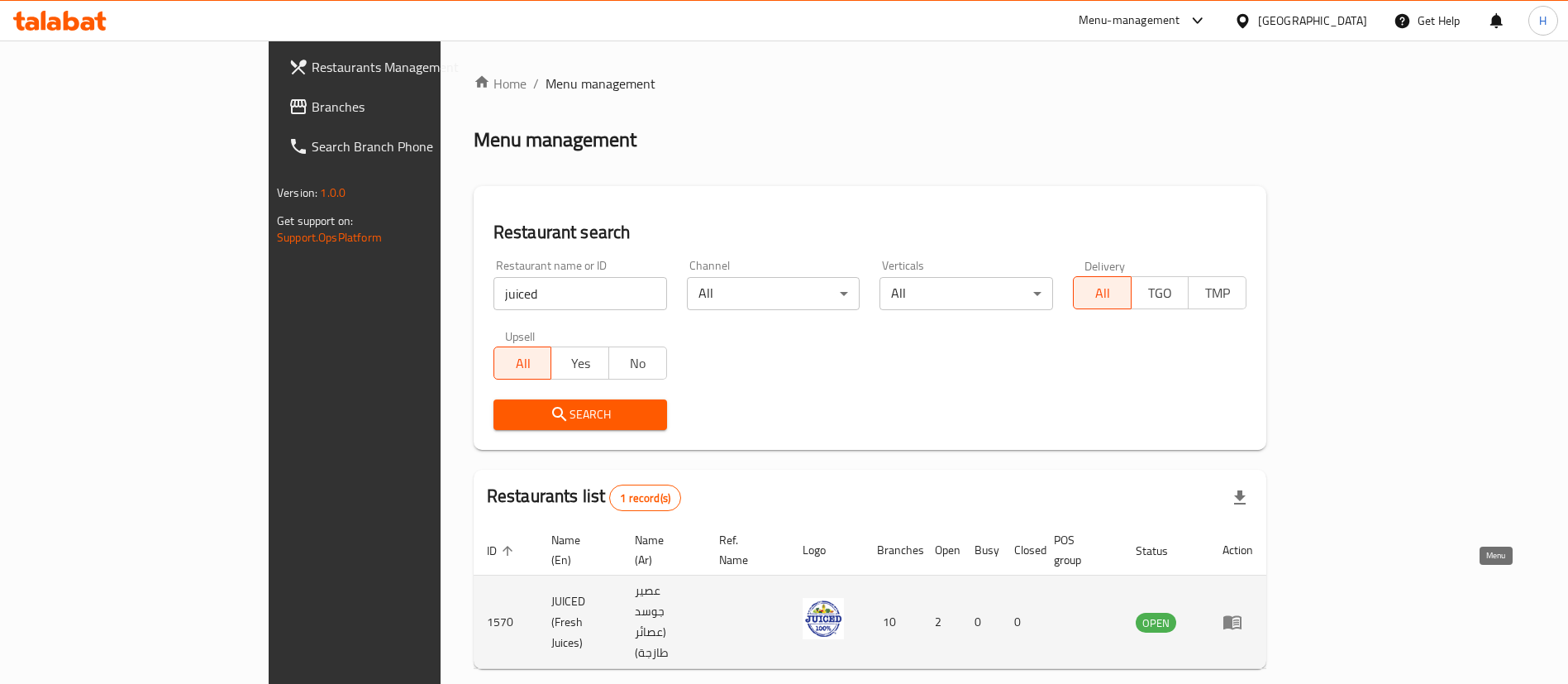
click at [1241, 616] on icon "enhanced table" at bounding box center [1233, 622] width 18 height 14
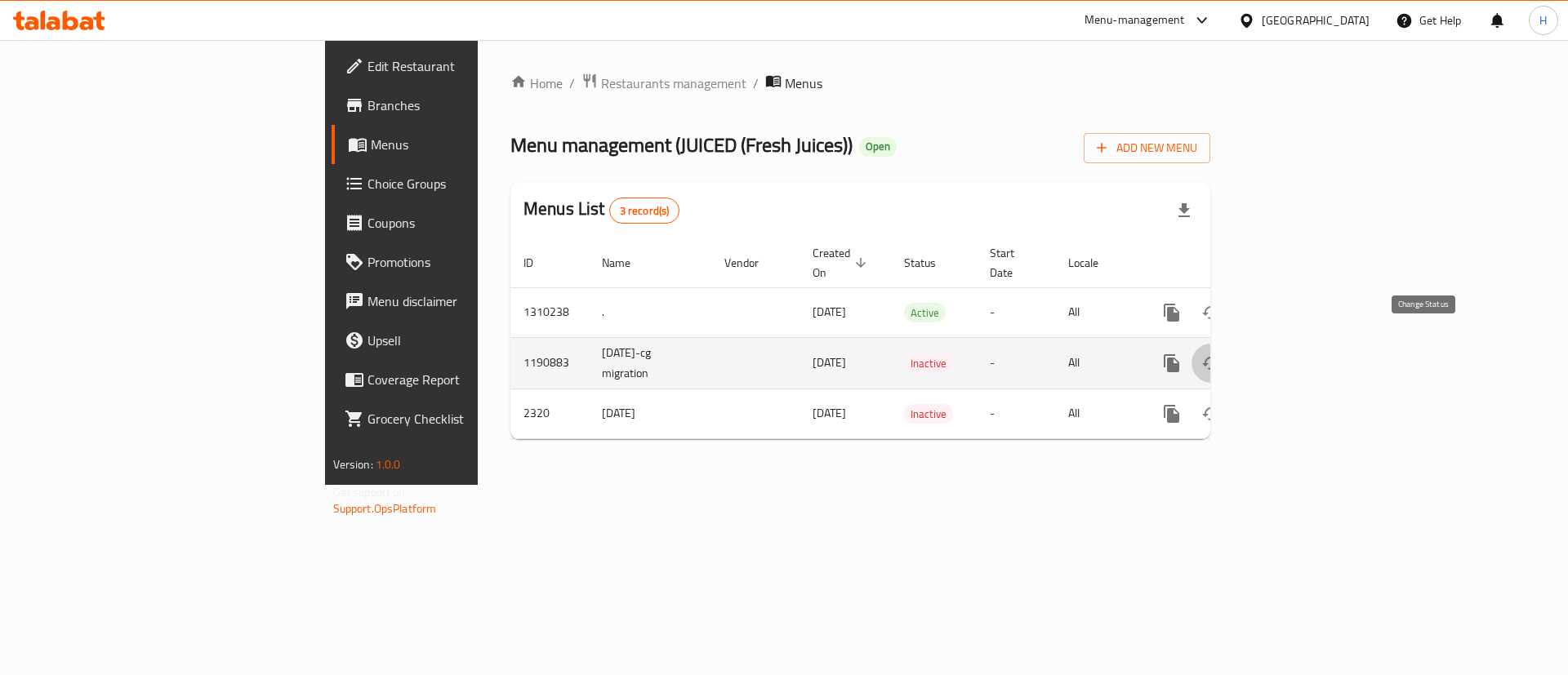
click at [1231, 343] on button "enhanced table" at bounding box center [1211, 362] width 39 height 39
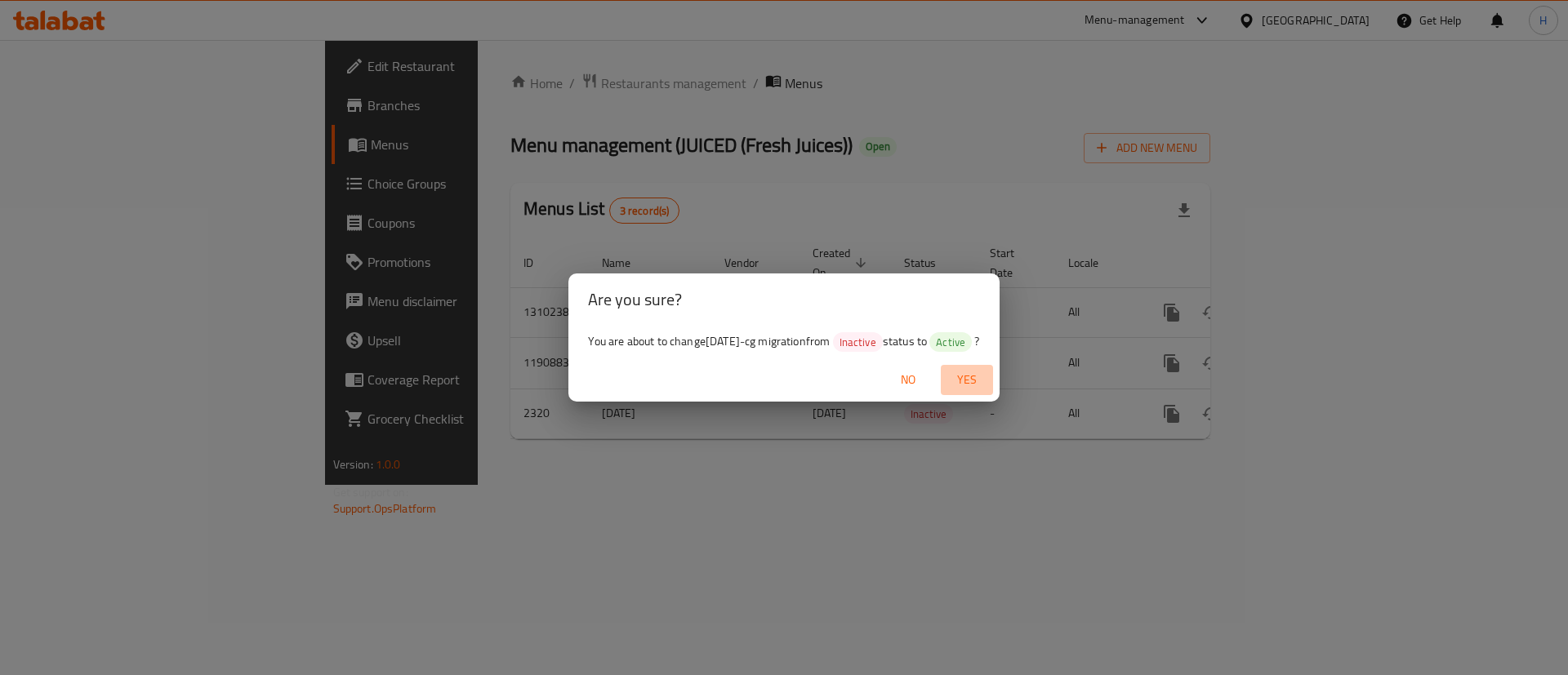
click at [982, 382] on span "Yes" at bounding box center [966, 380] width 39 height 20
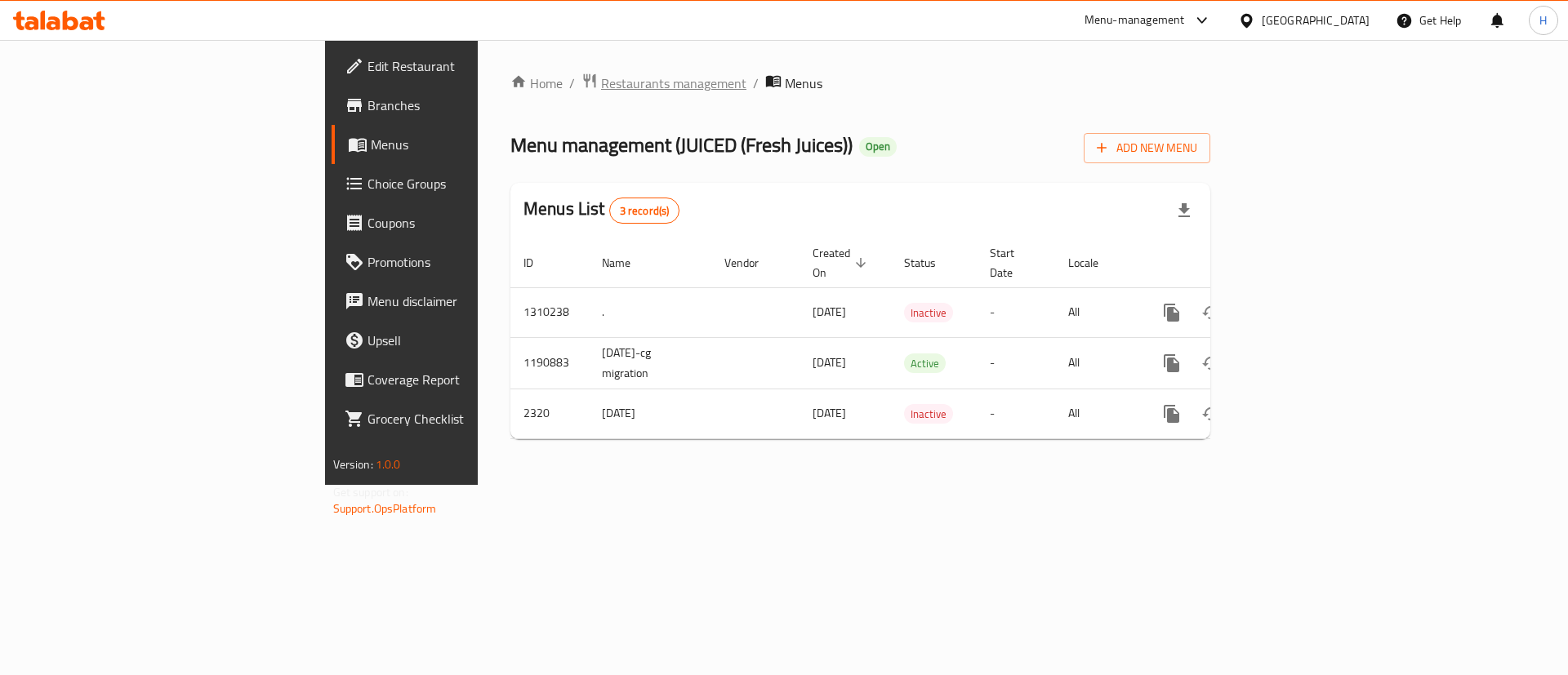
click at [601, 82] on span "Restaurants management" at bounding box center [674, 84] width 145 height 20
